Goal: Task Accomplishment & Management: Use online tool/utility

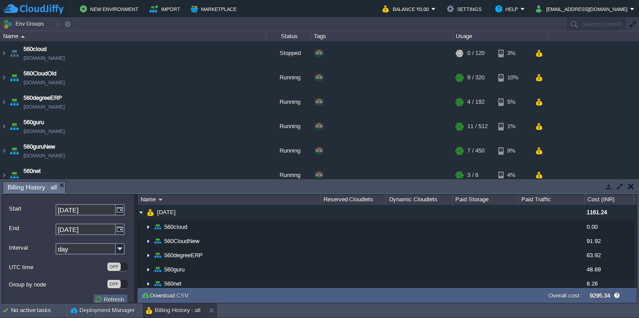
click at [98, 299] on button "Refresh" at bounding box center [111, 300] width 32 height 8
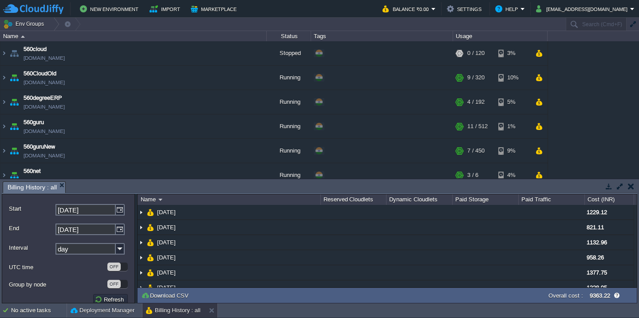
click at [631, 188] on button "button" at bounding box center [631, 186] width 6 height 8
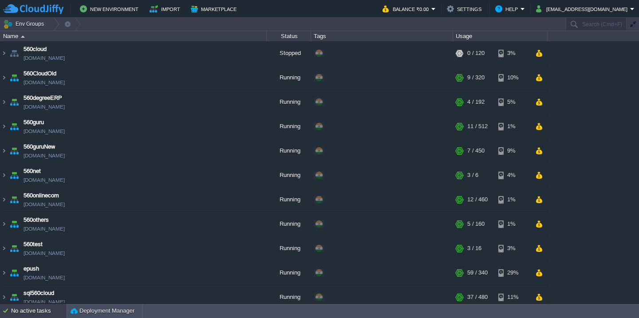
click at [30, 314] on div "No active tasks" at bounding box center [39, 311] width 56 height 14
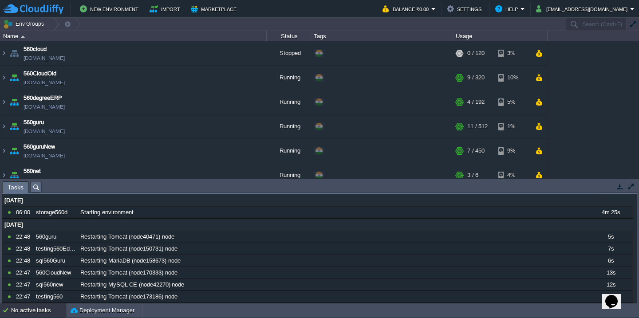
click at [37, 317] on div "No active tasks" at bounding box center [39, 311] width 56 height 14
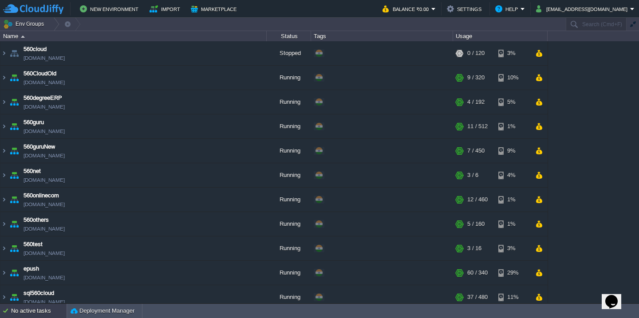
click at [37, 317] on div "No active tasks" at bounding box center [39, 311] width 56 height 14
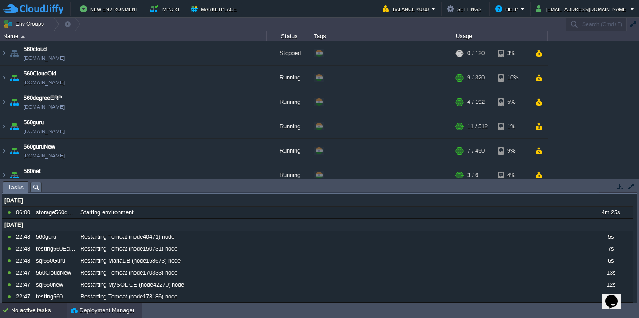
click at [93, 309] on button "Deployment Manager" at bounding box center [103, 310] width 64 height 9
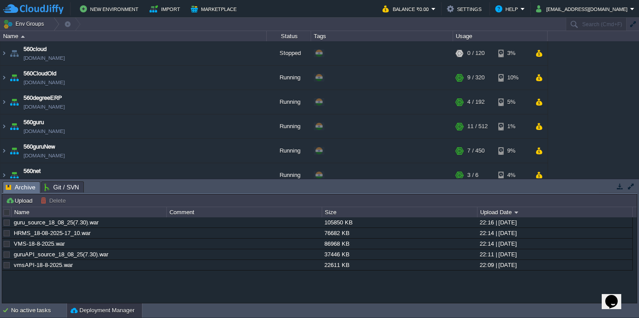
click at [632, 25] on button "button" at bounding box center [633, 24] width 8 height 8
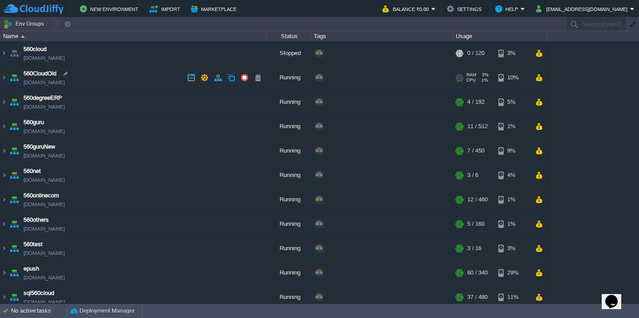
click at [121, 89] on td "560CloudOld 560cloudnew.cloudjiffy.net" at bounding box center [133, 78] width 266 height 24
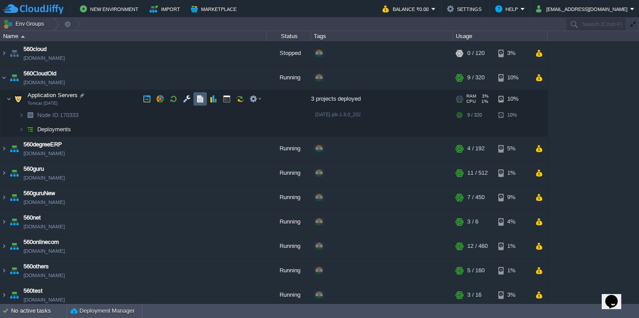
click at [203, 98] on button "button" at bounding box center [200, 99] width 8 height 8
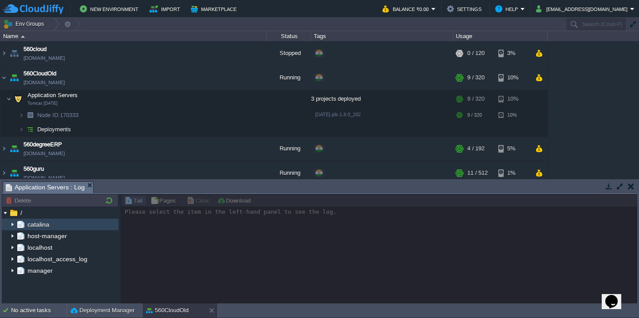
click at [12, 223] on img at bounding box center [12, 225] width 7 height 12
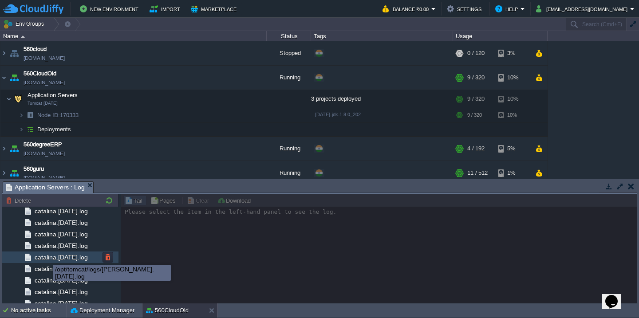
scroll to position [1185, 0]
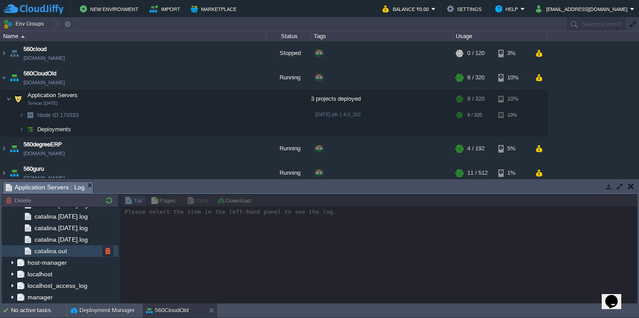
click at [59, 251] on span "catalina.out" at bounding box center [51, 251] width 36 height 8
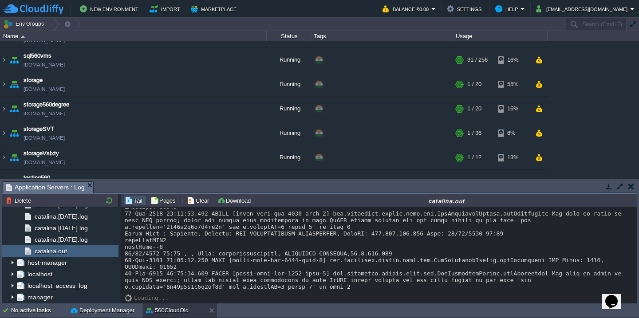
scroll to position [519, 0]
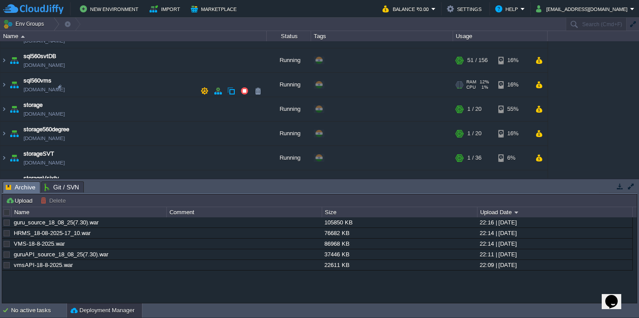
scroll to position [349, 0]
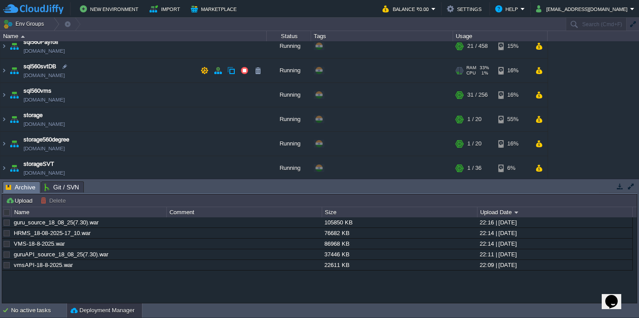
click at [126, 73] on td "sql560svtDB [DOMAIN_NAME]" at bounding box center [133, 71] width 266 height 24
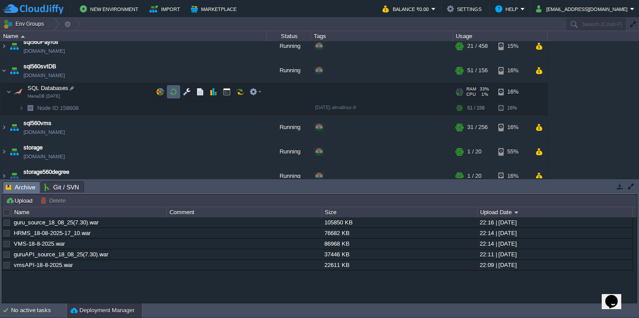
click at [173, 91] on button "button" at bounding box center [174, 92] width 8 height 8
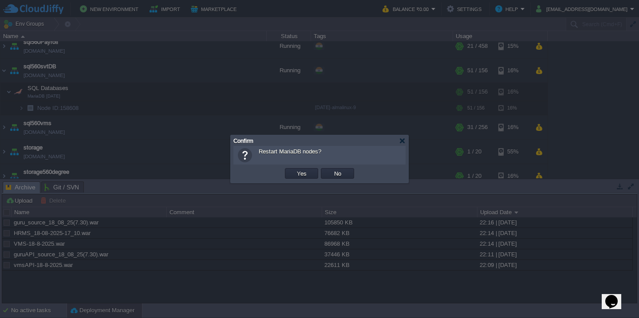
click at [294, 170] on button "Yes" at bounding box center [301, 174] width 15 height 8
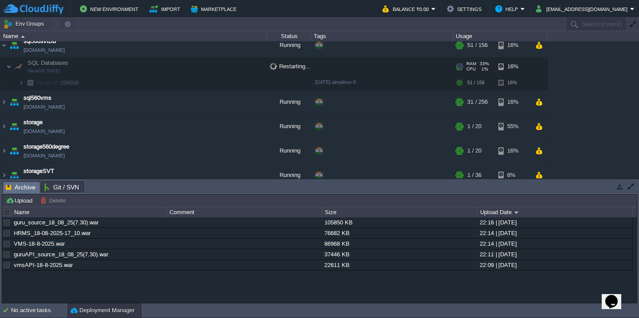
scroll to position [391, 0]
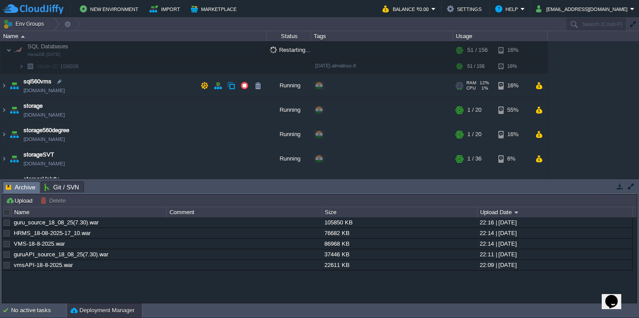
click at [132, 89] on td "sql560vms sql560vms.cloudjiffy.net" at bounding box center [133, 86] width 266 height 24
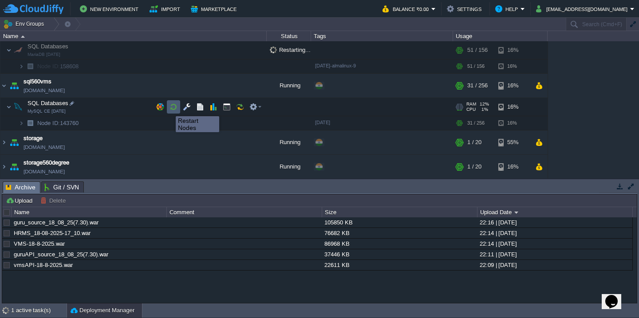
click at [170, 109] on button "button" at bounding box center [174, 107] width 8 height 8
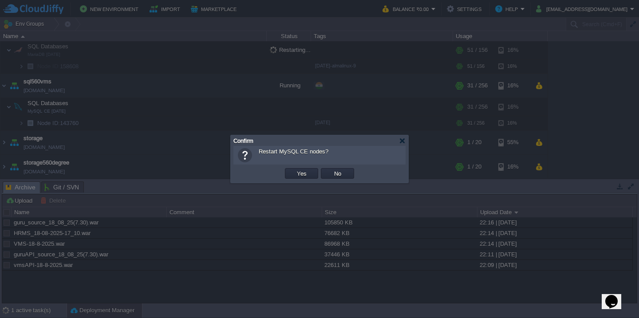
click at [294, 170] on button "Yes" at bounding box center [301, 174] width 15 height 8
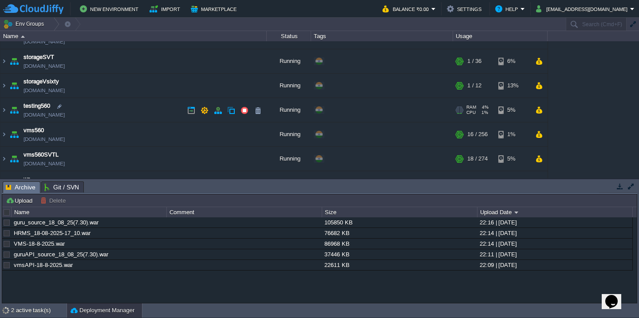
scroll to position [521, 0]
click at [130, 109] on td "testing560 testing560.cloudjiffy.net" at bounding box center [133, 110] width 266 height 24
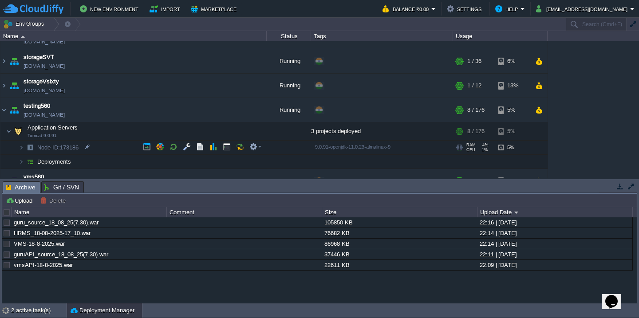
scroll to position [583, 0]
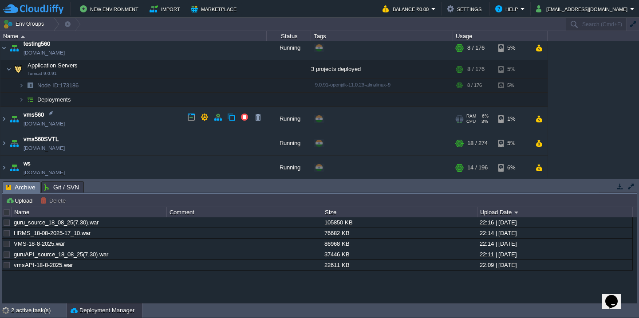
click at [122, 116] on td "vms560 vms560.cloudjiffy.net" at bounding box center [133, 119] width 266 height 24
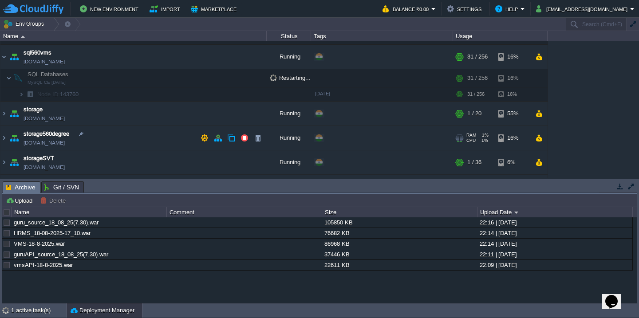
scroll to position [440, 0]
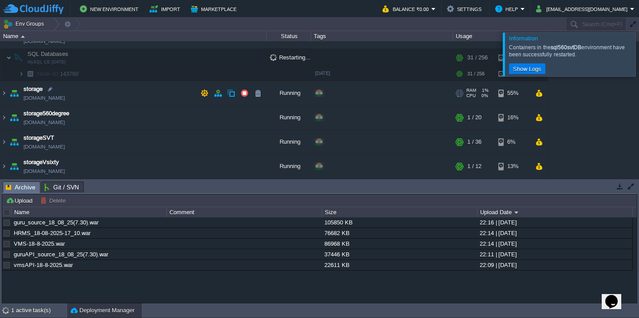
click at [110, 96] on td "storage sql560.cloudjiffy.net" at bounding box center [133, 93] width 266 height 24
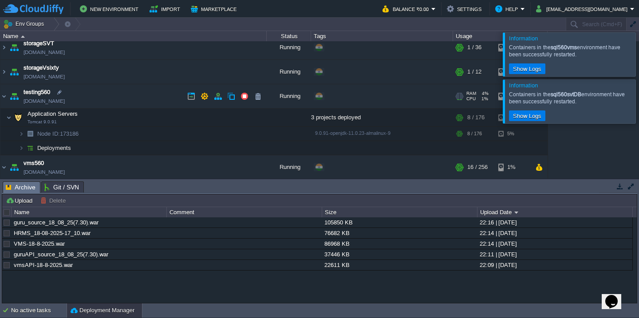
scroll to position [581, 0]
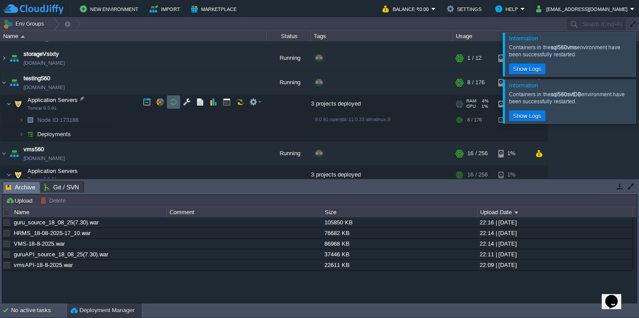
click at [174, 99] on button "button" at bounding box center [174, 102] width 8 height 8
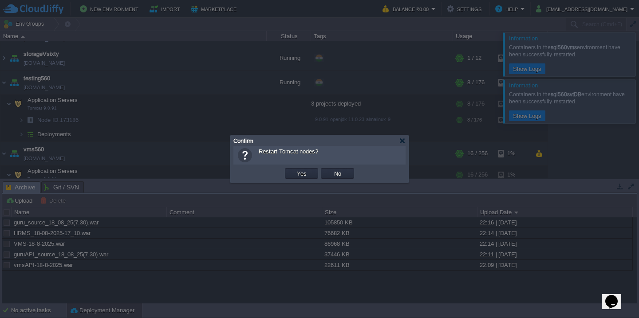
click at [294, 170] on button "Yes" at bounding box center [301, 174] width 15 height 8
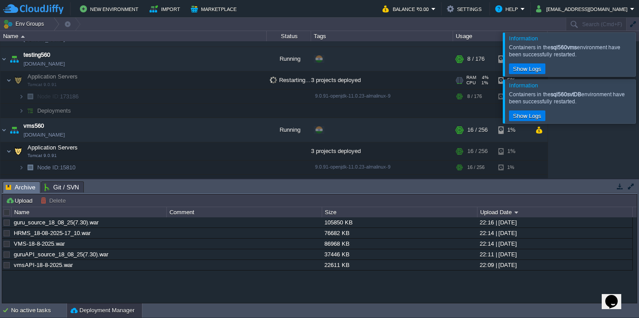
scroll to position [625, 0]
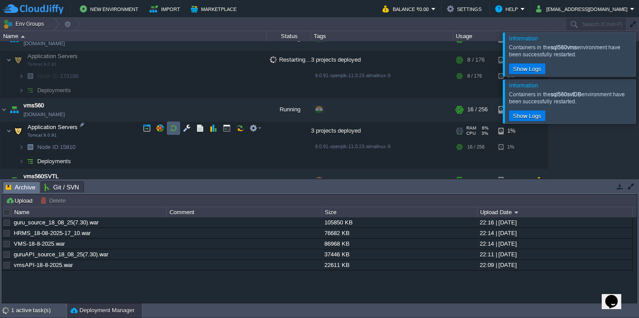
click at [179, 130] on td at bounding box center [173, 128] width 13 height 13
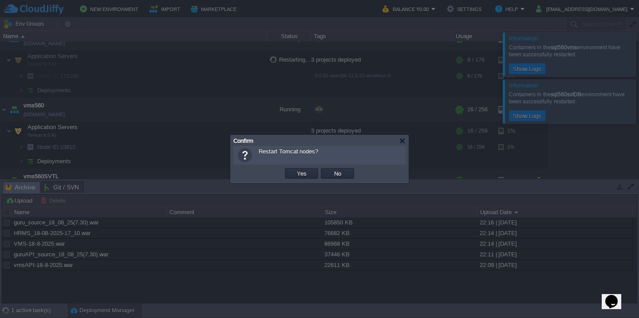
click at [294, 170] on button "Yes" at bounding box center [301, 174] width 15 height 8
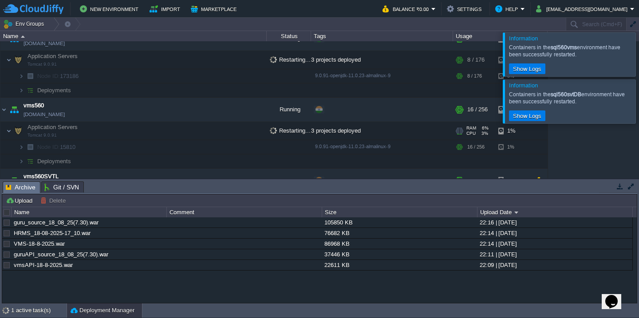
scroll to position [661, 0]
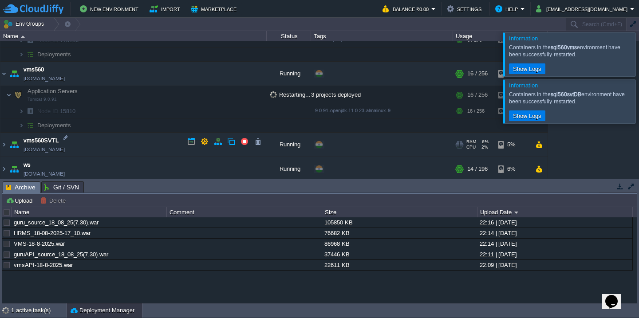
click at [134, 139] on td "vms560SVTL vms560svtl.cloudjiffy.net" at bounding box center [133, 145] width 266 height 24
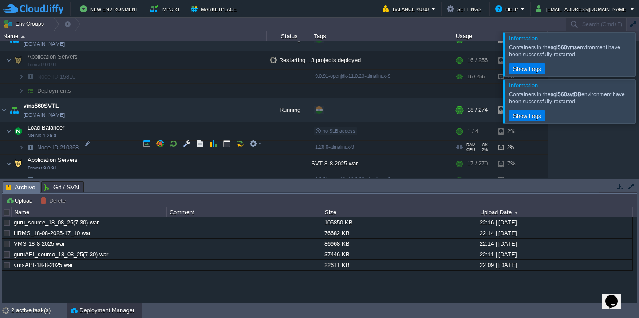
scroll to position [697, 0]
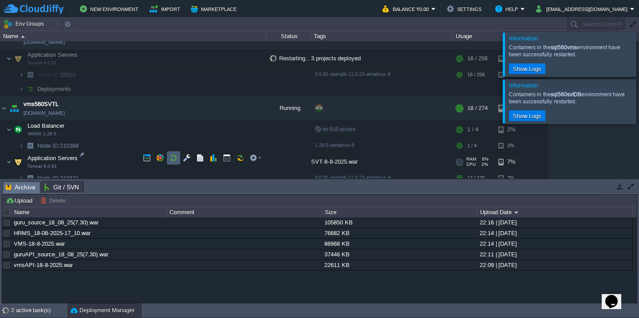
click at [173, 158] on button "button" at bounding box center [174, 158] width 8 height 8
click at [639, 44] on div at bounding box center [650, 54] width 0 height 44
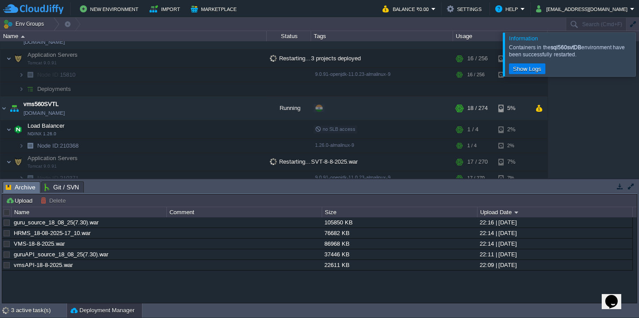
click at [639, 44] on div at bounding box center [650, 54] width 0 height 44
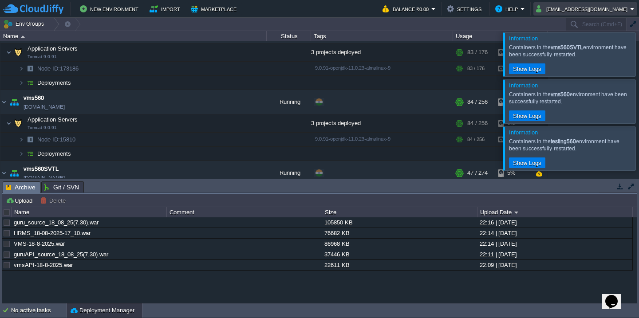
scroll to position [678, 0]
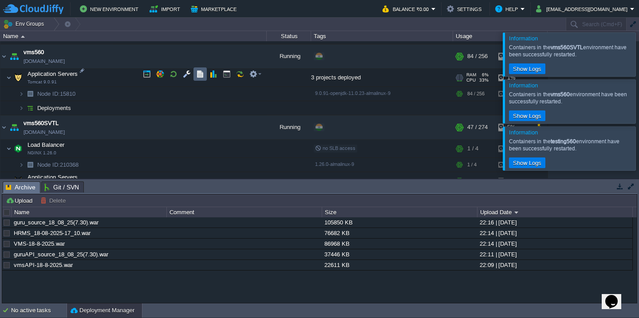
click at [194, 76] on td at bounding box center [200, 73] width 13 height 13
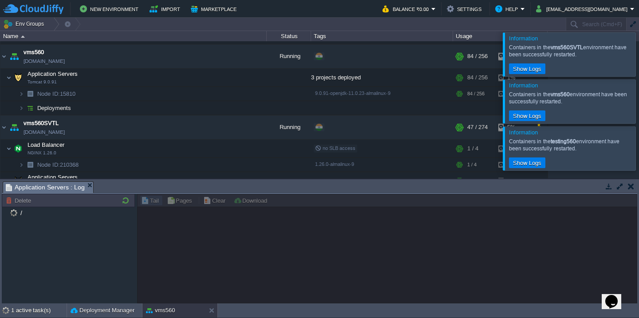
click at [639, 52] on div at bounding box center [650, 54] width 0 height 44
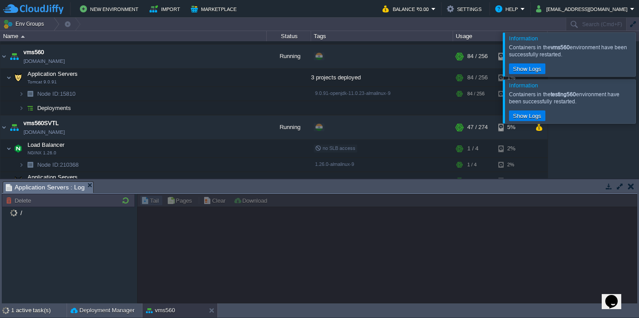
click at [639, 52] on div at bounding box center [650, 54] width 0 height 44
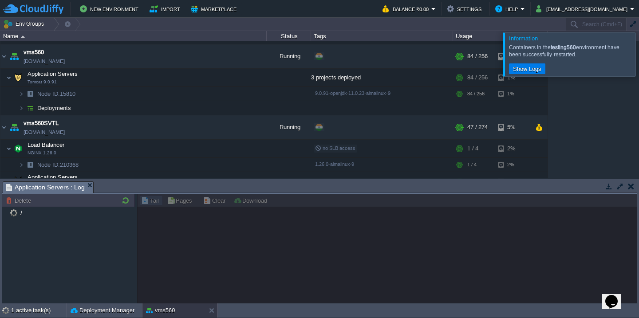
click at [639, 52] on div at bounding box center [650, 54] width 0 height 44
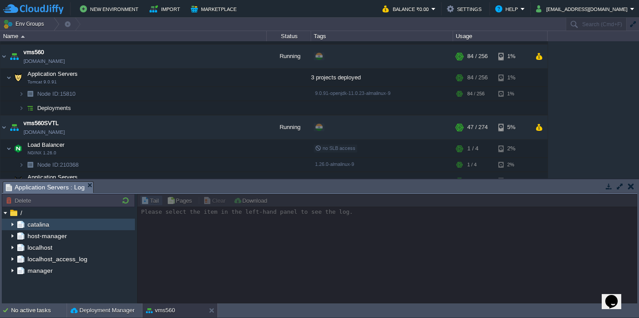
click at [12, 221] on img at bounding box center [12, 225] width 7 height 12
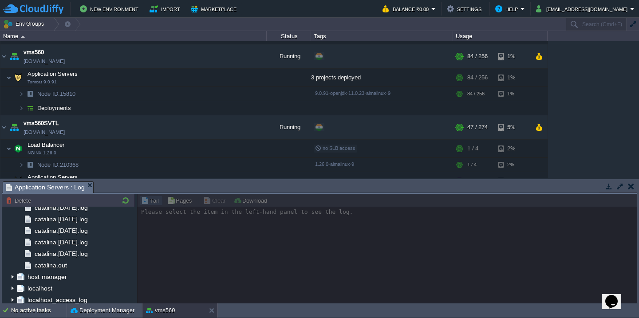
scroll to position [1035, 0]
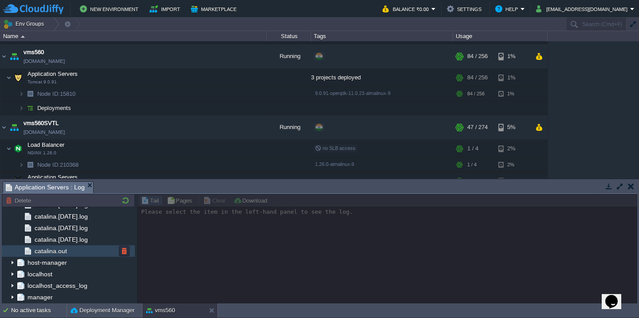
click at [48, 250] on span "catalina.out" at bounding box center [51, 251] width 36 height 8
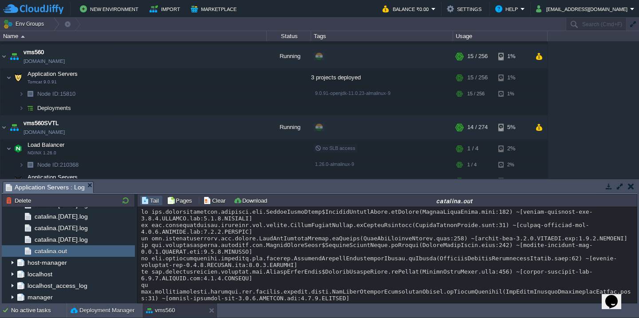
scroll to position [14018, 0]
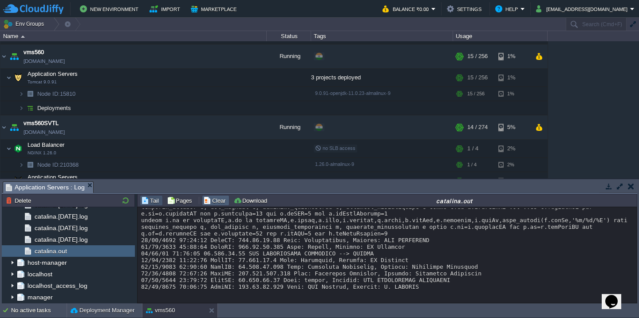
scroll to position [14024, 0]
click at [203, 202] on button "Clear" at bounding box center [215, 201] width 25 height 8
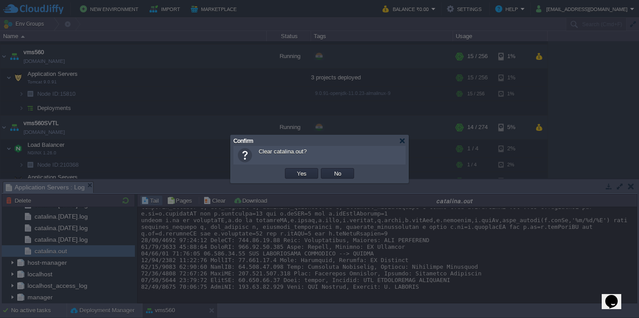
click at [294, 170] on button "Yes" at bounding box center [301, 174] width 15 height 8
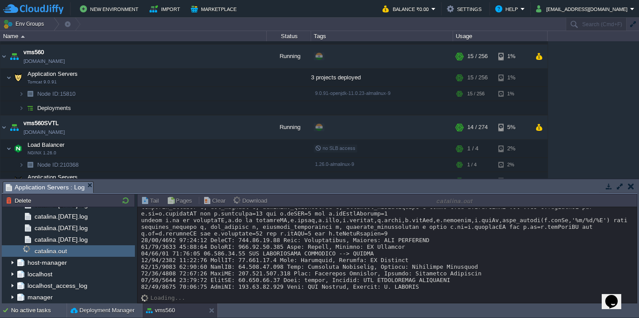
scroll to position [0, 0]
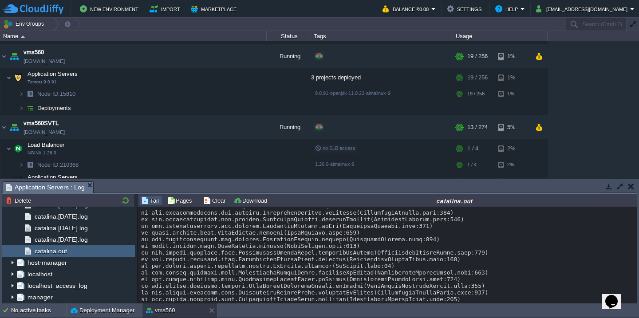
scroll to position [13984, 0]
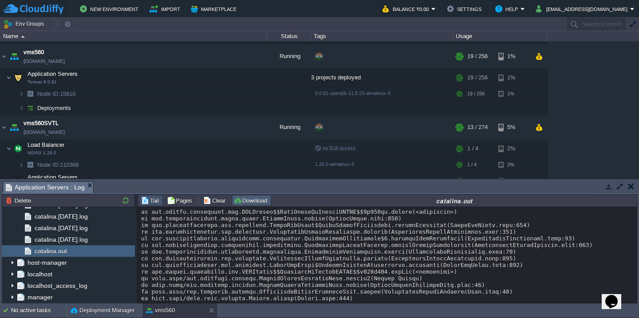
click at [261, 203] on button "Download" at bounding box center [252, 201] width 36 height 8
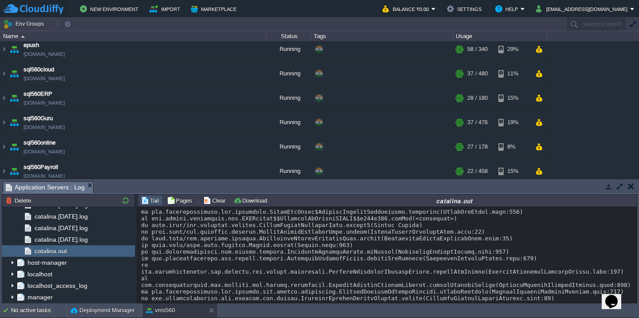
scroll to position [0, 0]
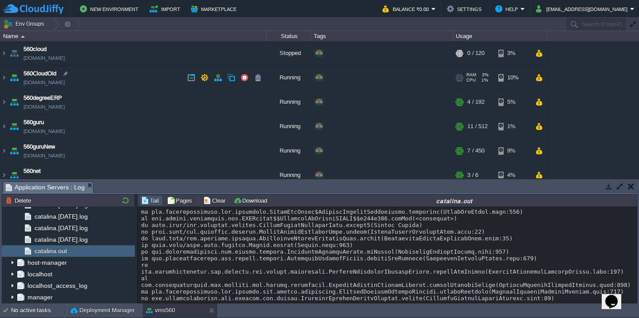
click at [117, 77] on td "560CloudOld 560cloudnew.cloudjiffy.net" at bounding box center [133, 78] width 266 height 24
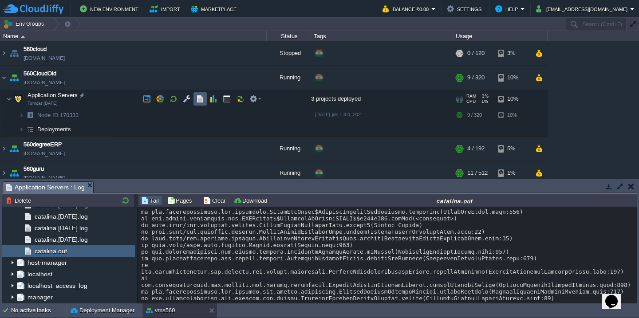
click at [200, 100] on button "button" at bounding box center [200, 99] width 8 height 8
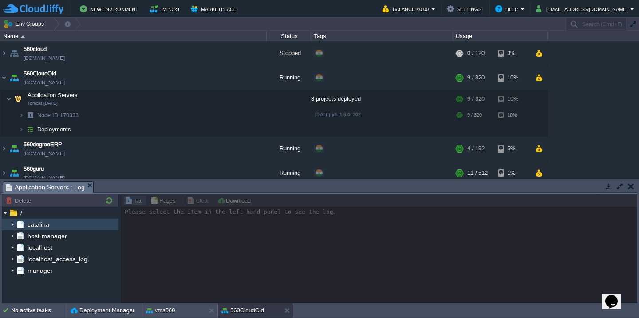
click at [11, 224] on img at bounding box center [12, 225] width 7 height 12
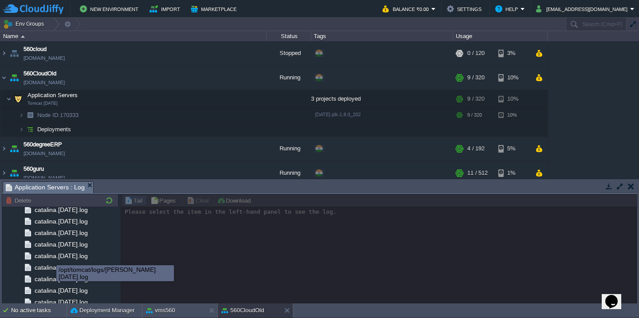
scroll to position [1185, 0]
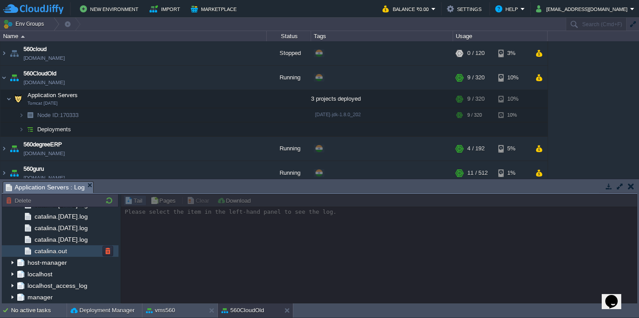
click at [62, 251] on span "catalina.out" at bounding box center [51, 251] width 36 height 8
